Goal: Task Accomplishment & Management: Manage account settings

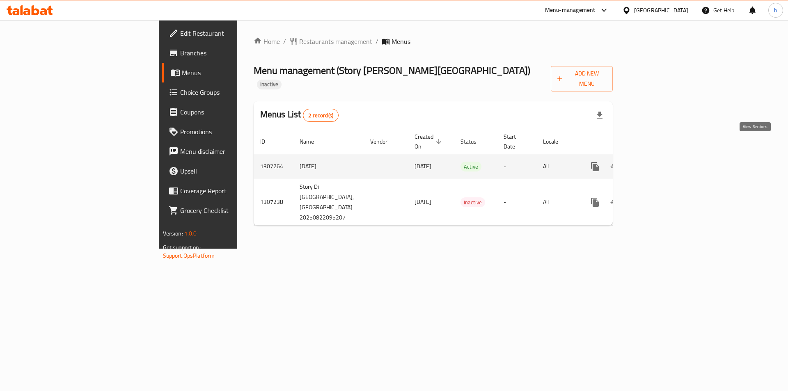
click at [659, 162] on icon "enhanced table" at bounding box center [655, 167] width 10 height 10
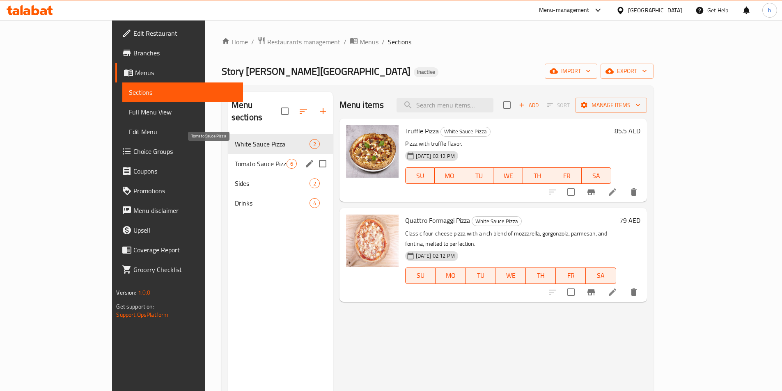
click at [235, 159] on span "Tomato Sauce Pizza" at bounding box center [261, 164] width 52 height 10
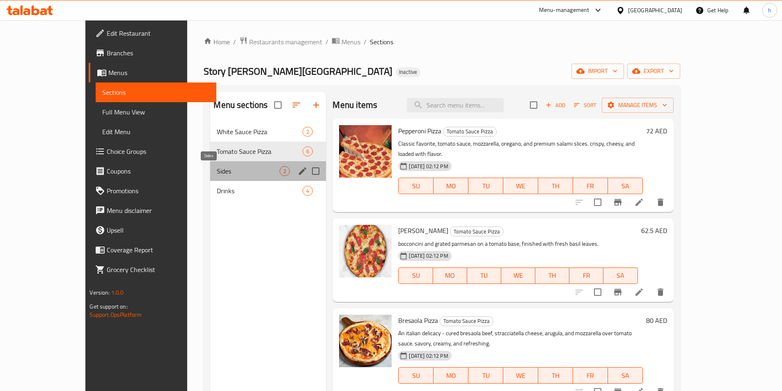
click at [217, 174] on span "Sides" at bounding box center [248, 171] width 63 height 10
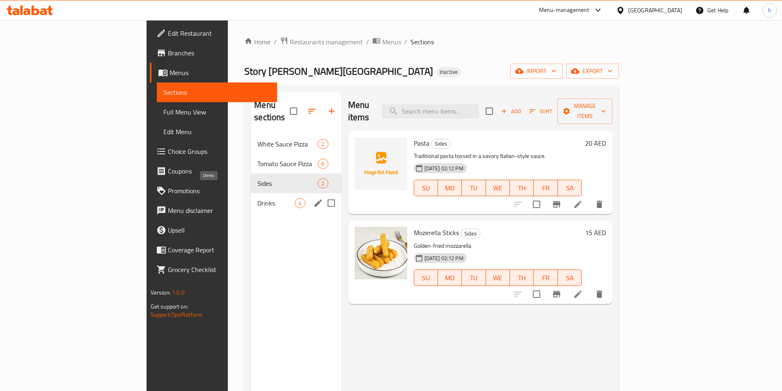
click at [257, 198] on span "Drinks" at bounding box center [275, 203] width 37 height 10
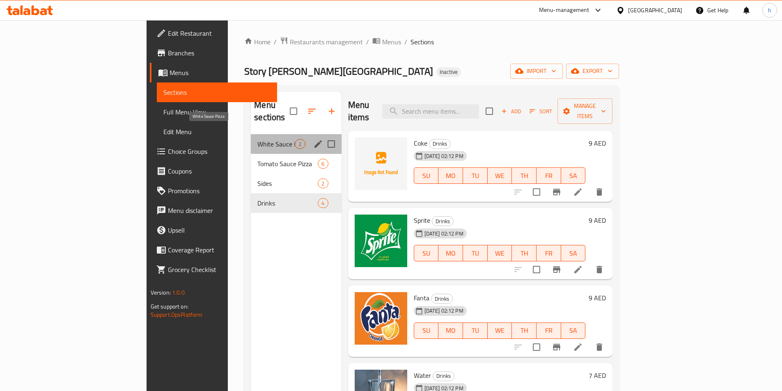
click at [257, 139] on span "White Sauce Pizza" at bounding box center [275, 144] width 37 height 10
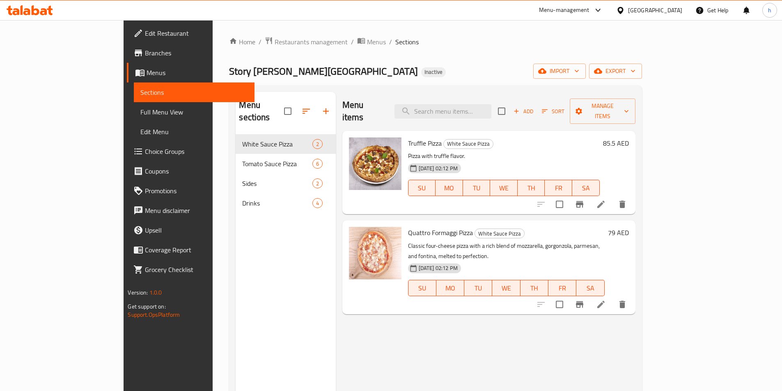
drag, startPoint x: 489, startPoint y: 57, endPoint x: 509, endPoint y: 53, distance: 20.3
click at [508, 53] on div "Home / Restaurants management / Menus / Sections Story Di Napoli Inactive impor…" at bounding box center [435, 263] width 413 height 453
click at [140, 112] on span "Full Menu View" at bounding box center [193, 112] width 107 height 10
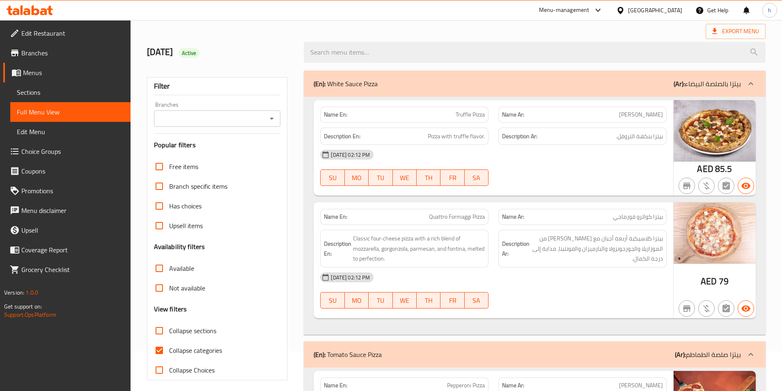
scroll to position [123, 0]
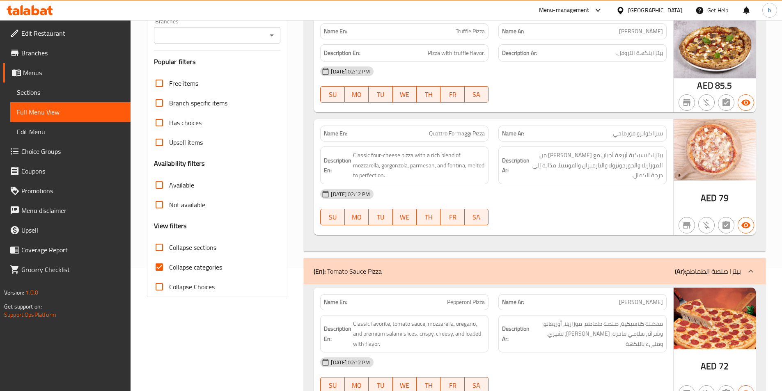
click at [164, 268] on input "Collapse categories" at bounding box center [159, 267] width 20 height 20
checkbox input "false"
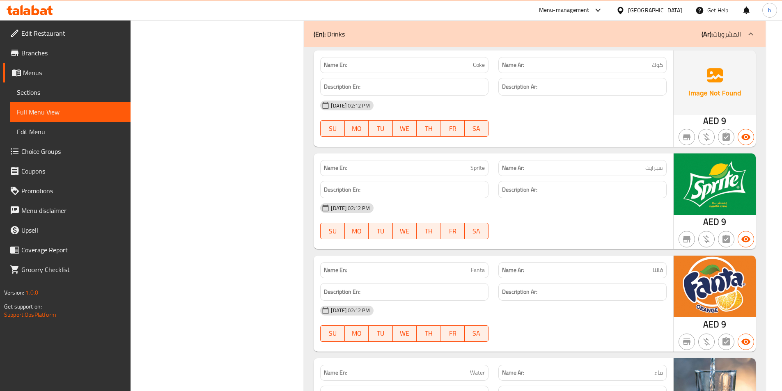
scroll to position [1396, 0]
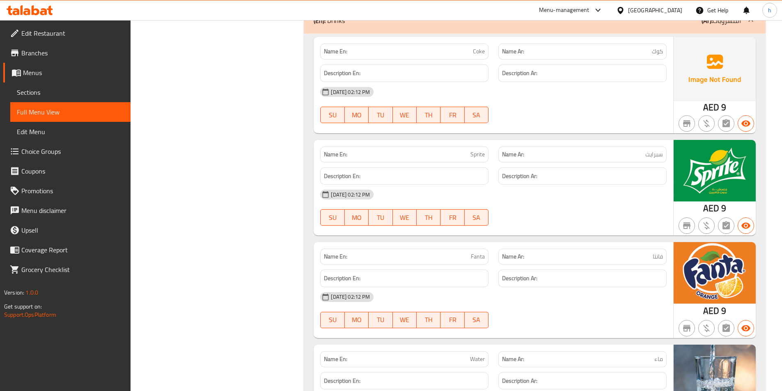
click at [64, 71] on span "Menus" at bounding box center [73, 73] width 101 height 10
